Goal: Browse casually

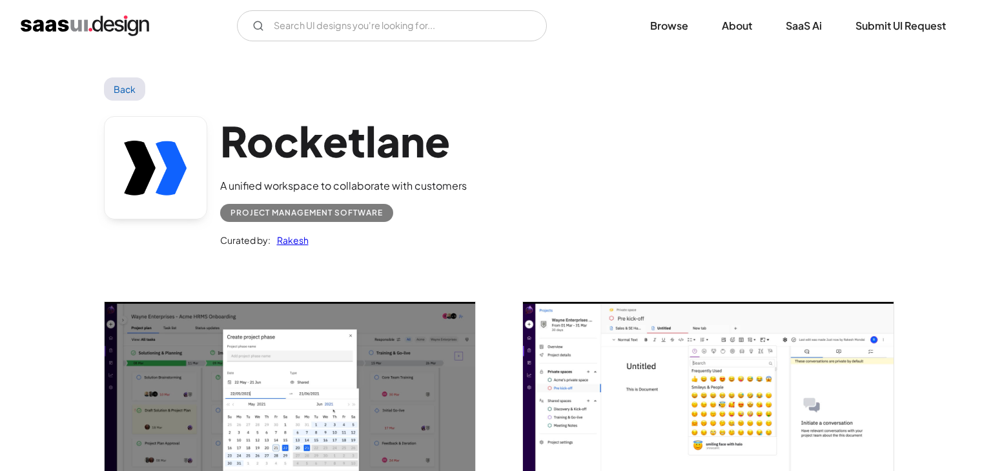
scroll to position [1889, 0]
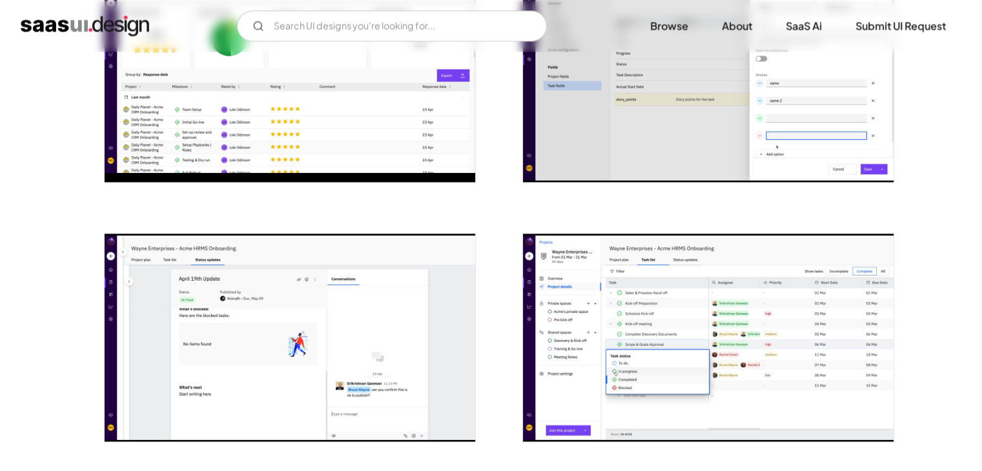
click at [637, 305] on img "open lightbox" at bounding box center [708, 338] width 370 height 208
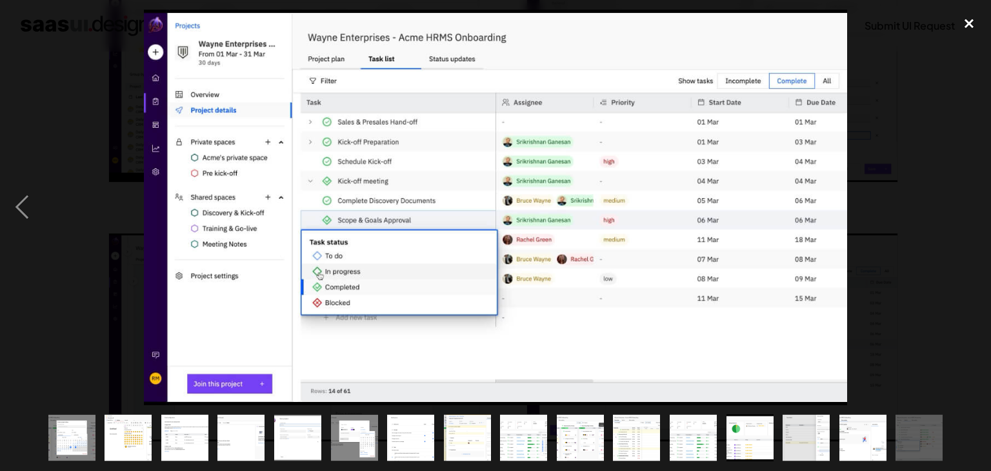
click at [972, 27] on div "close lightbox" at bounding box center [969, 24] width 44 height 28
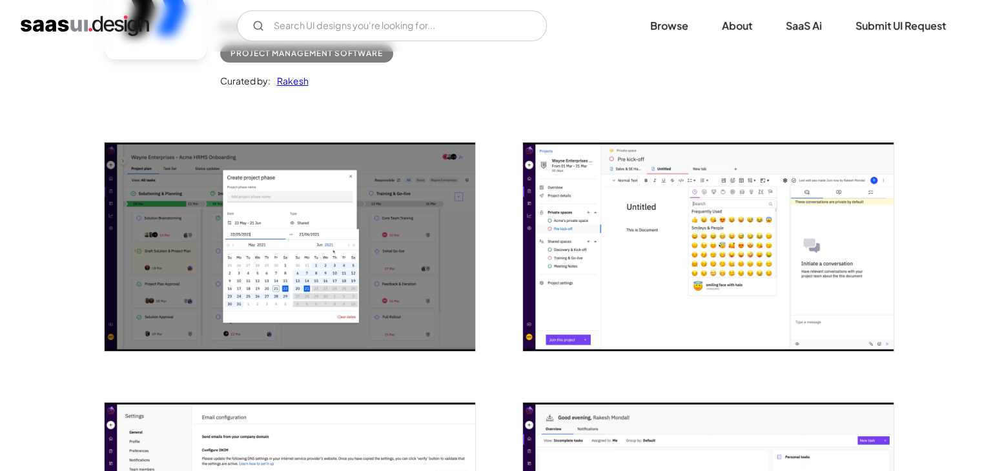
scroll to position [0, 0]
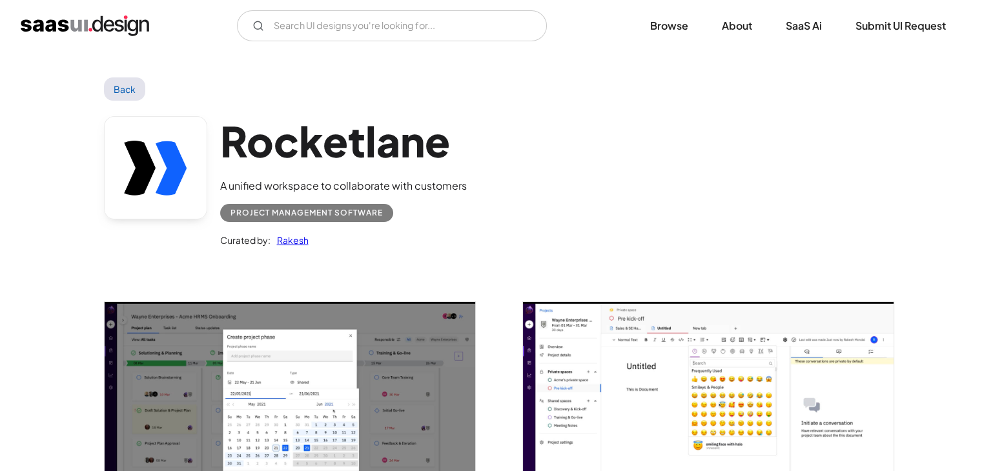
click at [128, 85] on link "Back" at bounding box center [125, 88] width 42 height 23
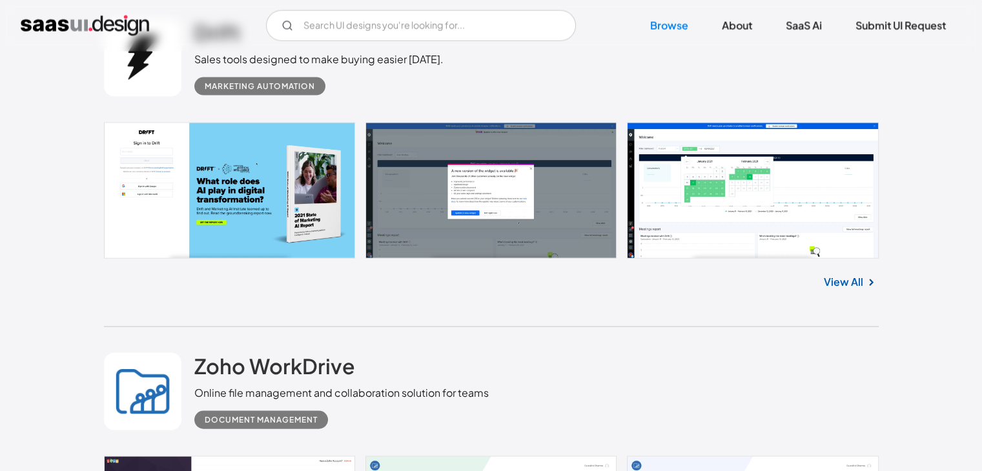
scroll to position [7462, 0]
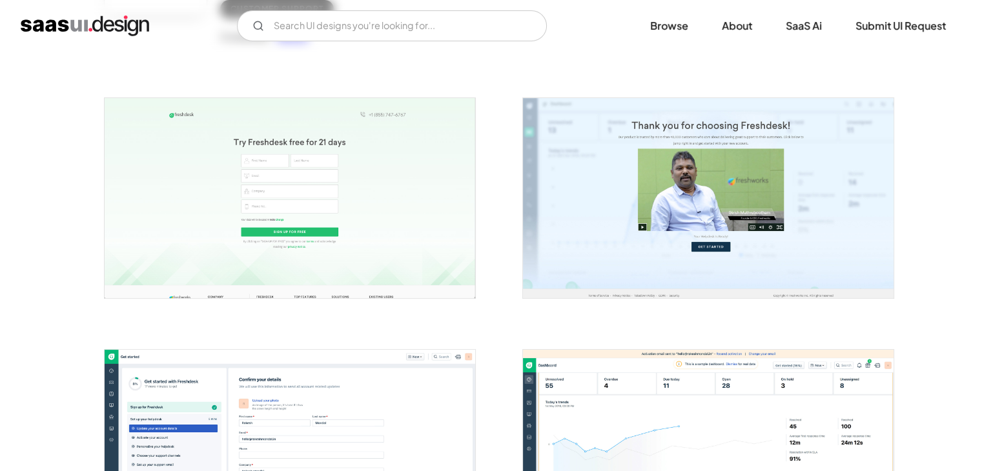
scroll to position [225, 0]
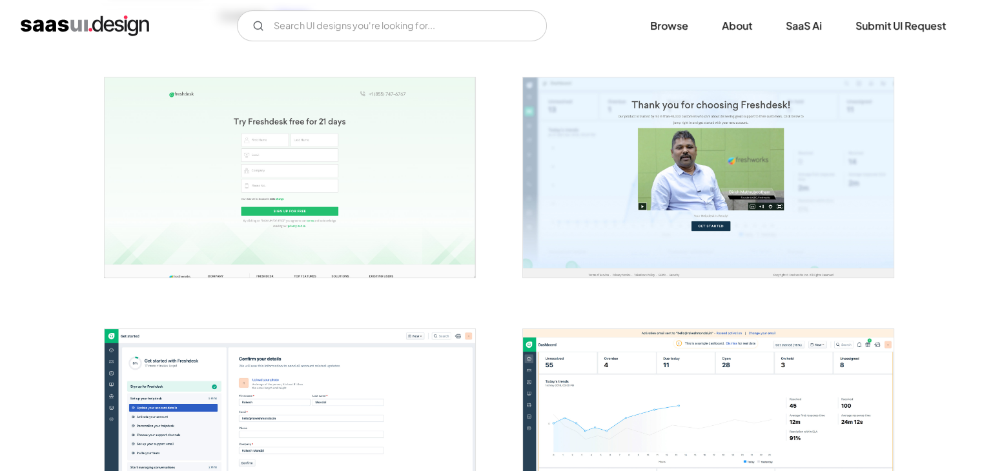
click at [625, 175] on img "open lightbox" at bounding box center [708, 176] width 370 height 199
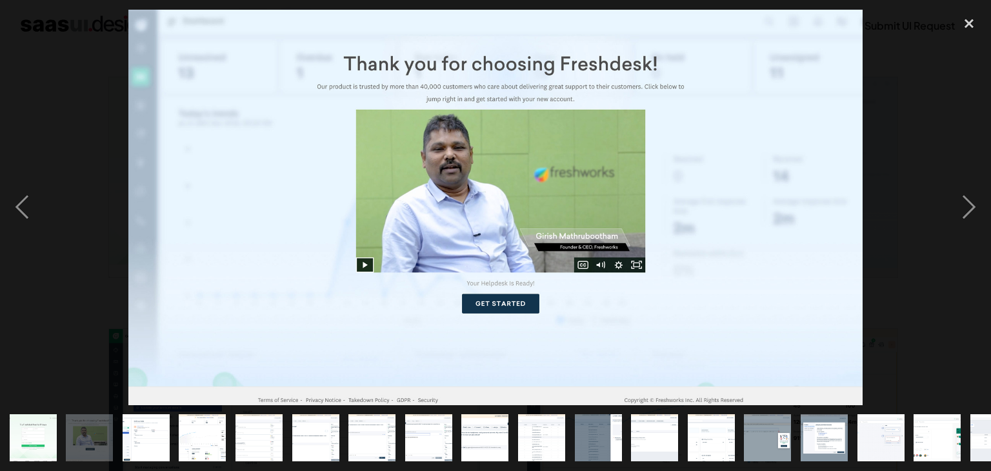
drag, startPoint x: 970, startPoint y: 208, endPoint x: 915, endPoint y: 137, distance: 89.7
click at [915, 137] on div at bounding box center [495, 208] width 991 height 396
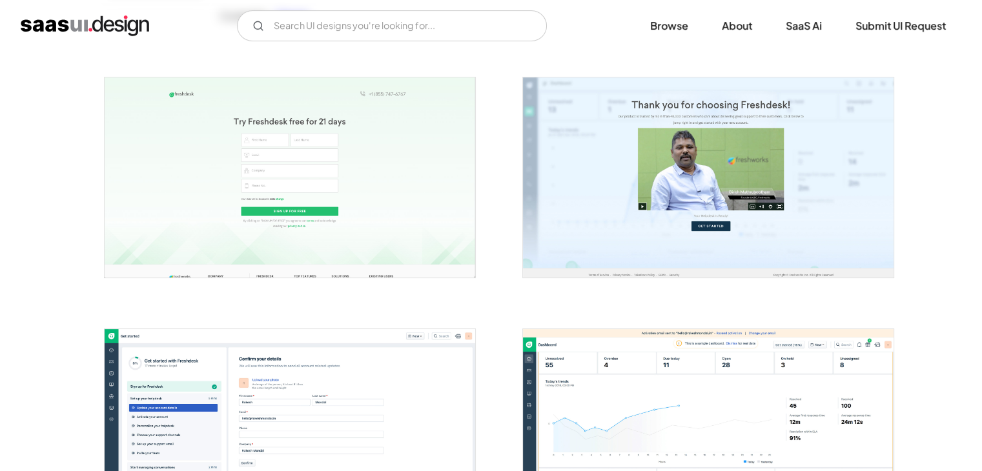
click at [792, 194] on img "open lightbox" at bounding box center [708, 176] width 370 height 199
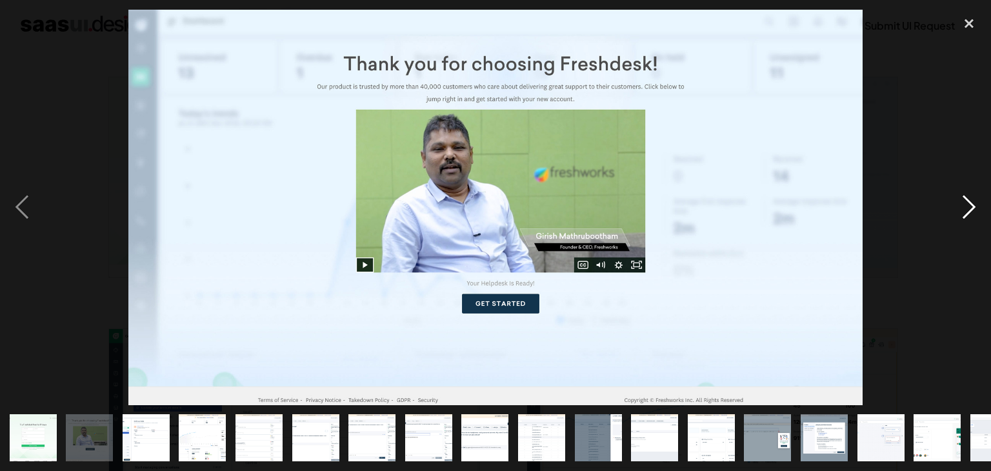
click at [971, 207] on div "next image" at bounding box center [969, 208] width 44 height 396
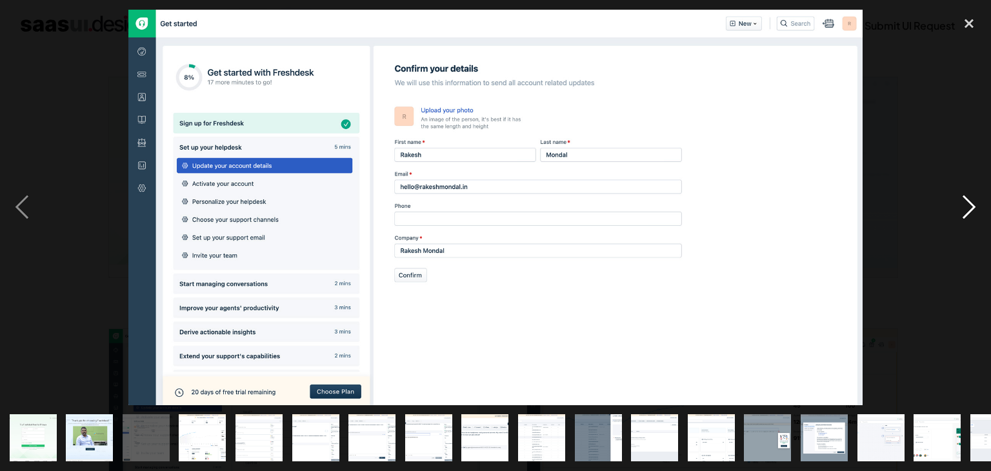
click at [971, 207] on div "next image" at bounding box center [969, 208] width 44 height 396
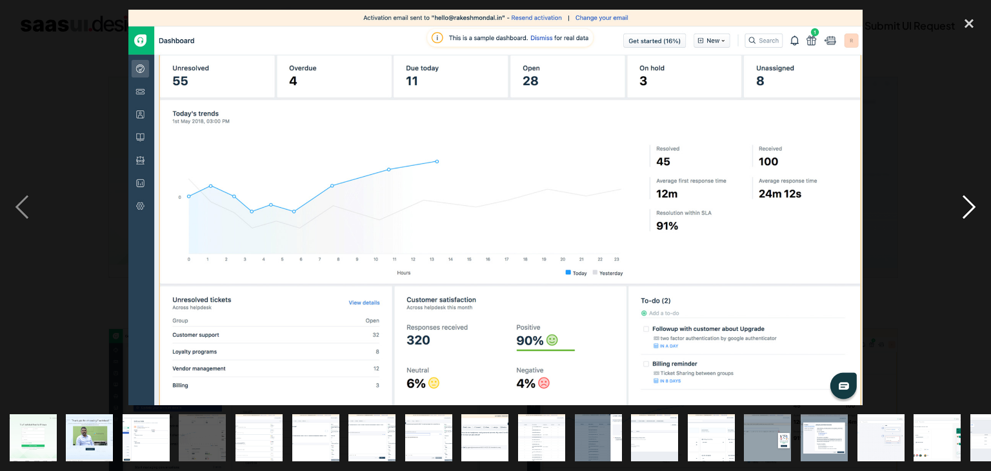
click at [971, 207] on div "next image" at bounding box center [969, 208] width 44 height 396
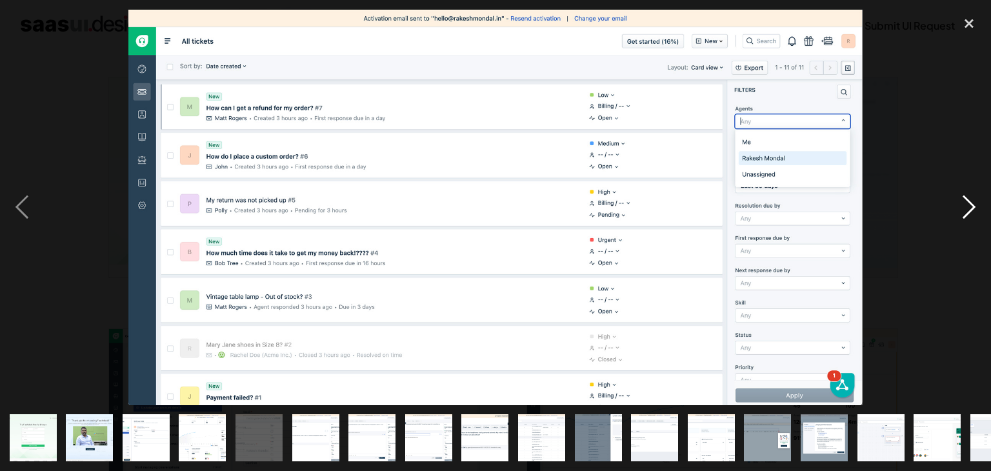
click at [971, 207] on div "next image" at bounding box center [969, 208] width 44 height 396
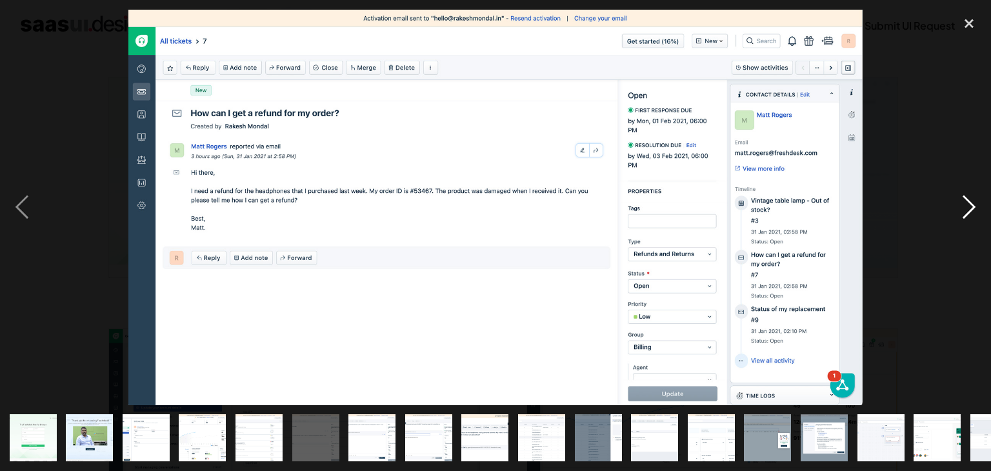
click at [971, 207] on div "next image" at bounding box center [969, 208] width 44 height 396
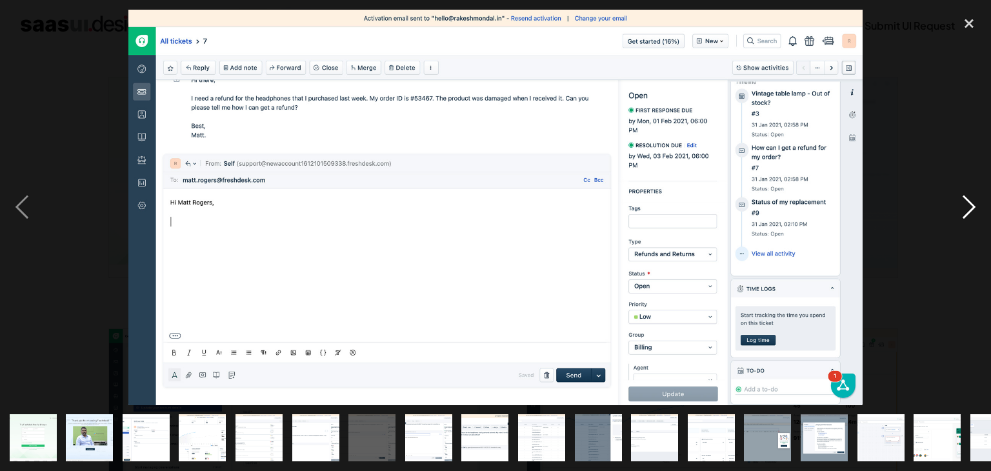
click at [971, 207] on div "next image" at bounding box center [969, 208] width 44 height 396
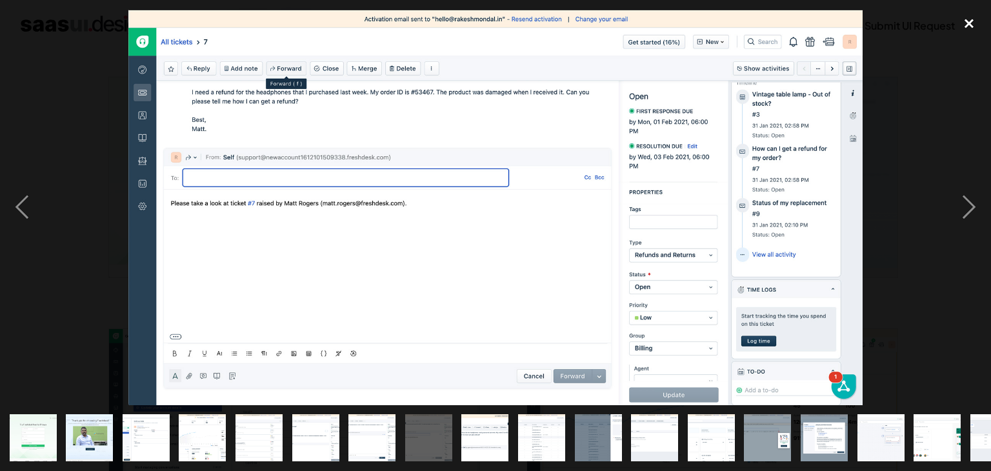
click at [974, 23] on div "close lightbox" at bounding box center [969, 24] width 44 height 28
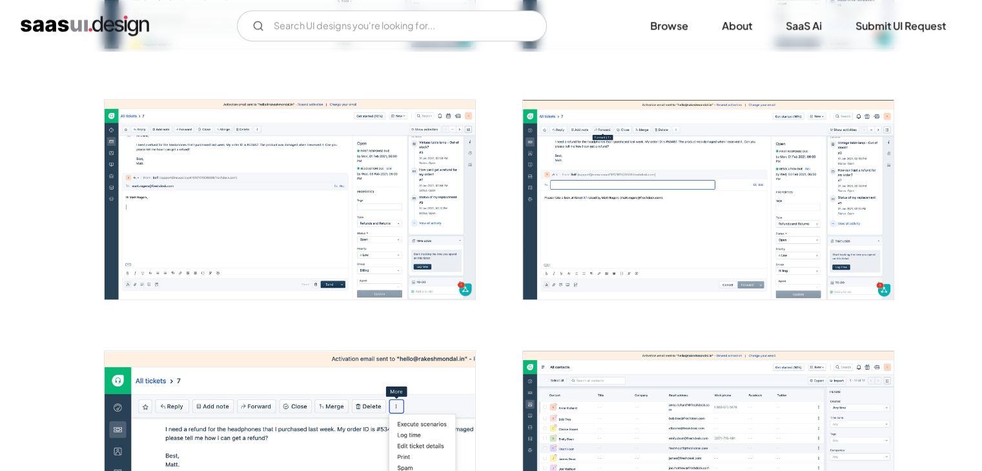
scroll to position [973, 0]
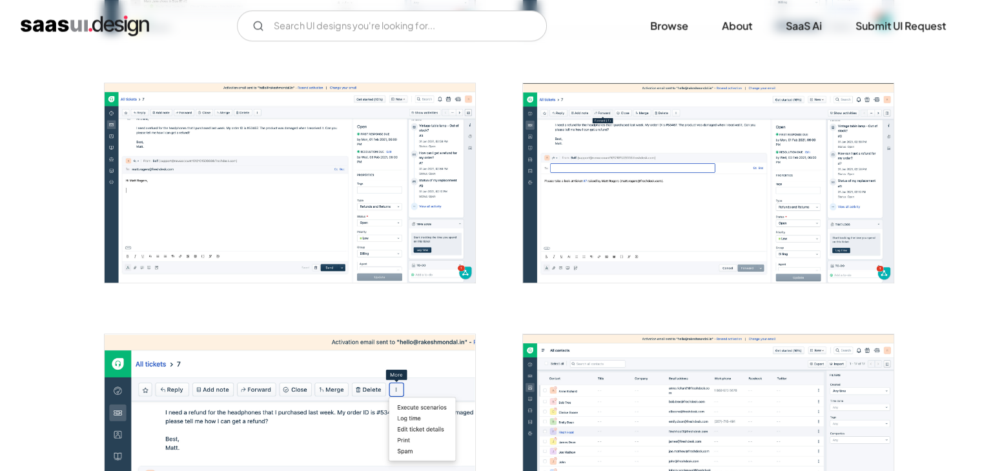
click at [764, 183] on img "open lightbox" at bounding box center [708, 182] width 370 height 199
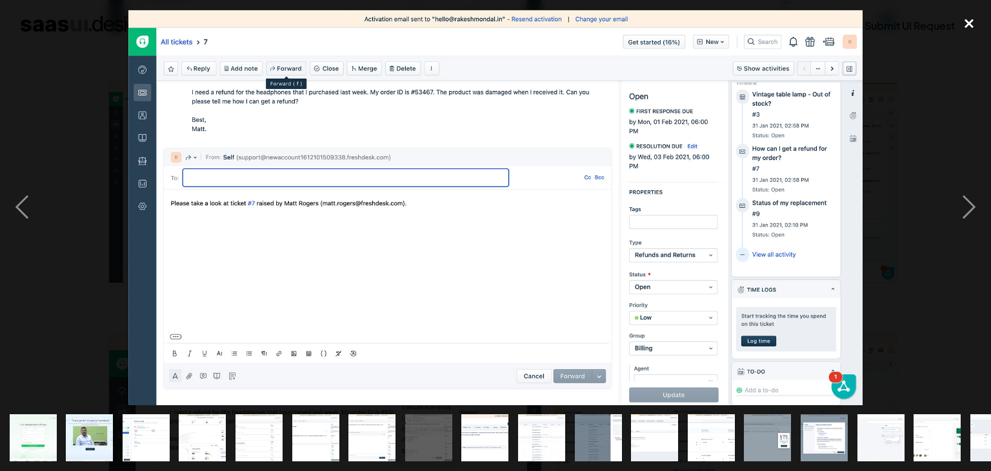
click at [967, 13] on div "close lightbox" at bounding box center [969, 24] width 44 height 28
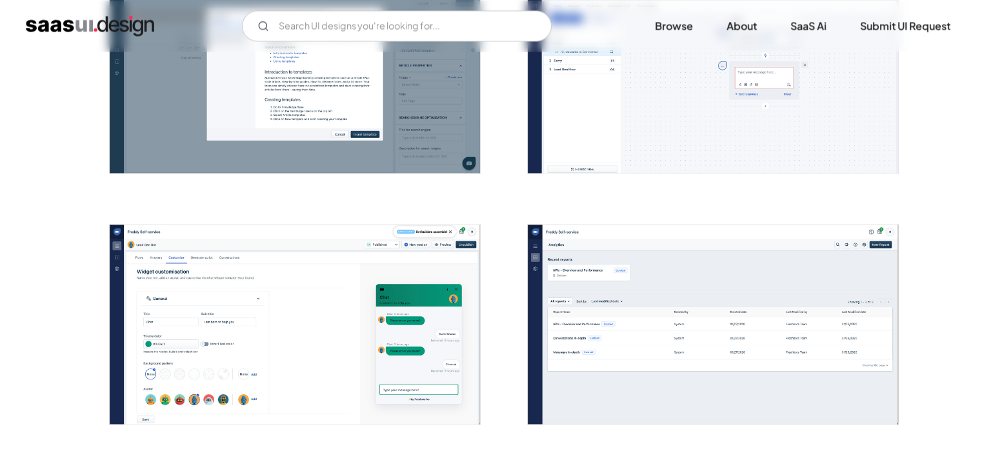
scroll to position [2088, 0]
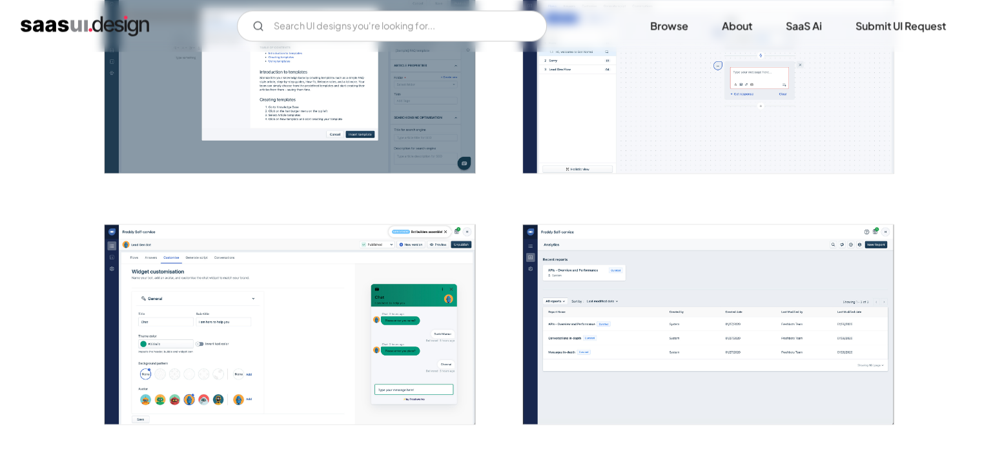
click at [290, 308] on img "open lightbox" at bounding box center [290, 324] width 370 height 199
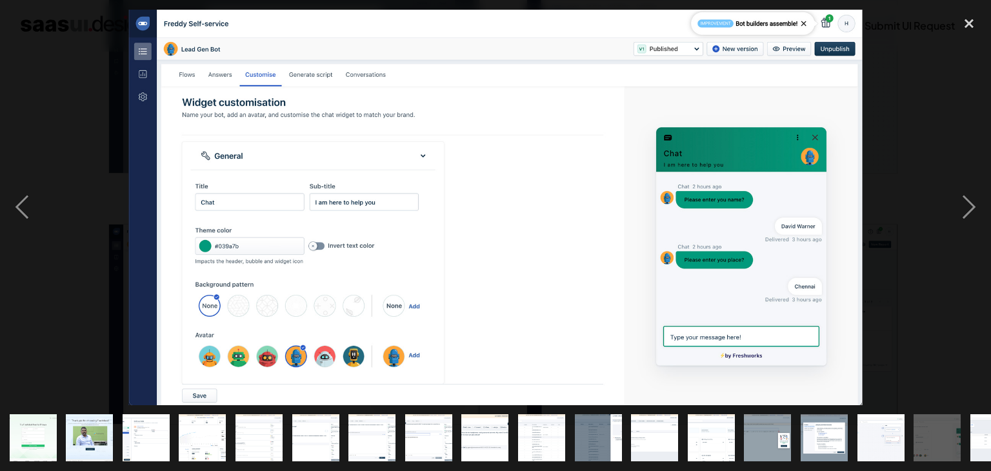
click at [74, 199] on div at bounding box center [495, 208] width 991 height 396
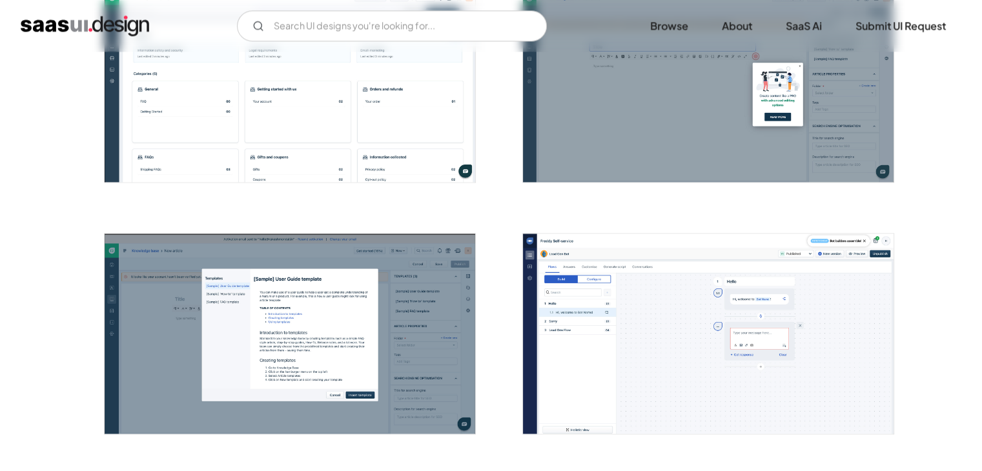
scroll to position [1786, 0]
